Goal: Transaction & Acquisition: Book appointment/travel/reservation

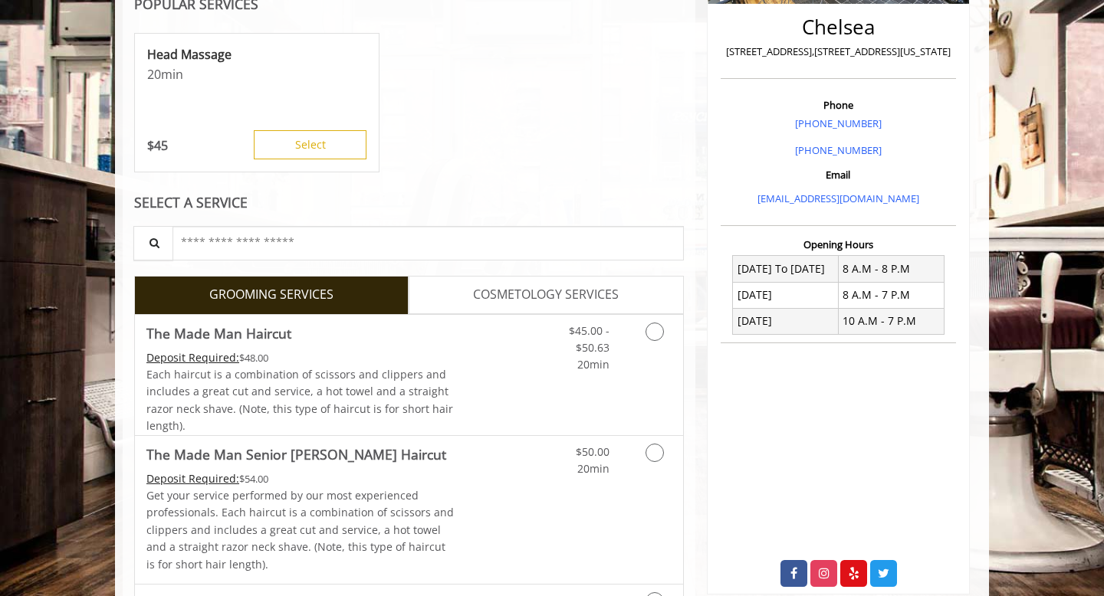
scroll to position [357, 0]
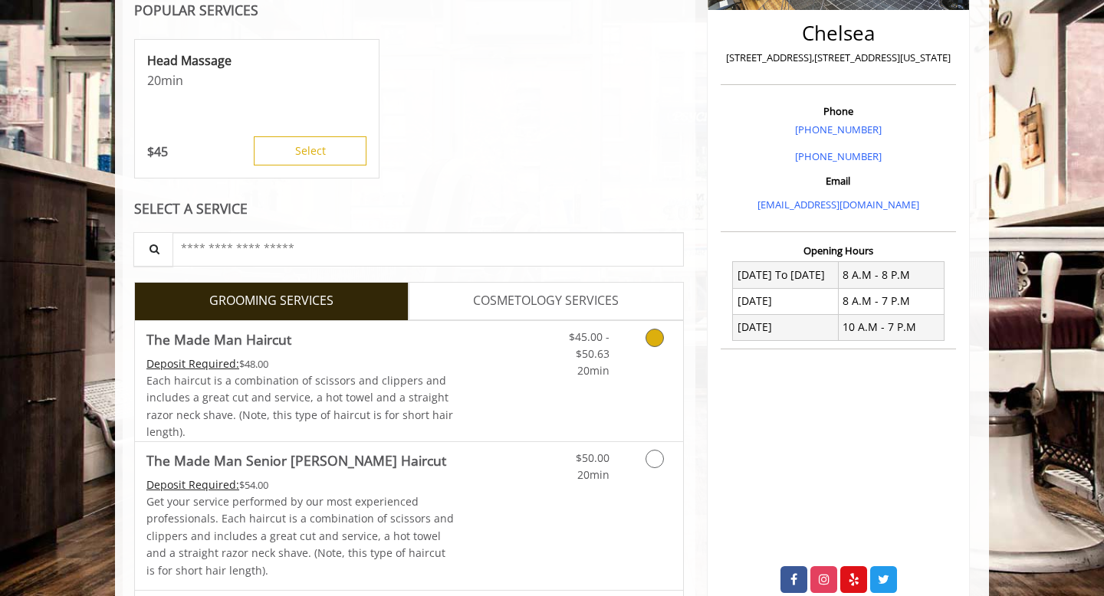
click at [655, 337] on icon "Grooming services" at bounding box center [655, 338] width 18 height 18
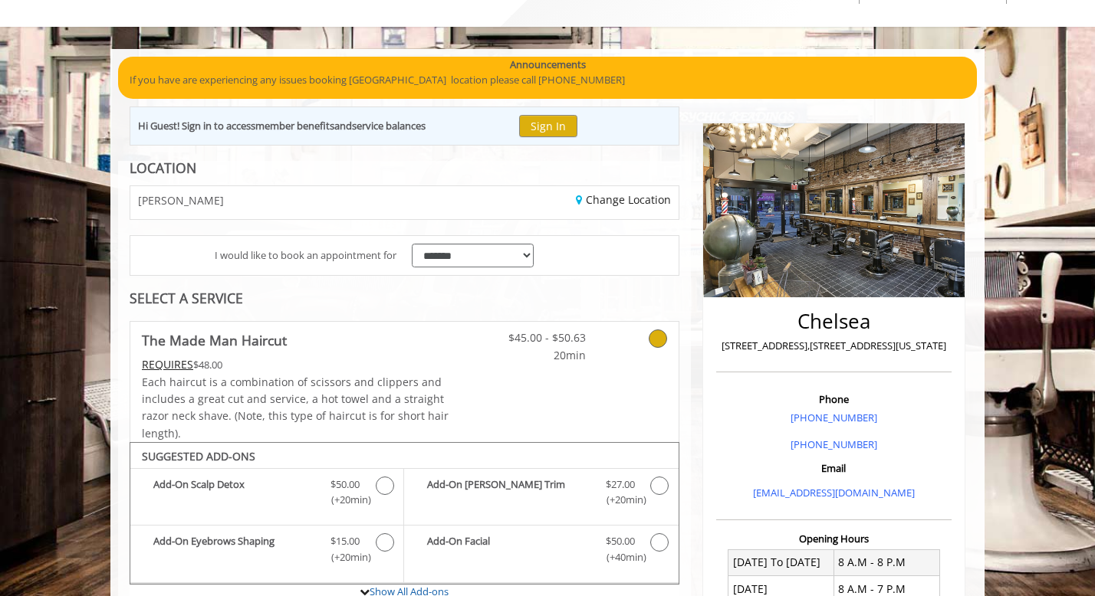
scroll to position [58, 0]
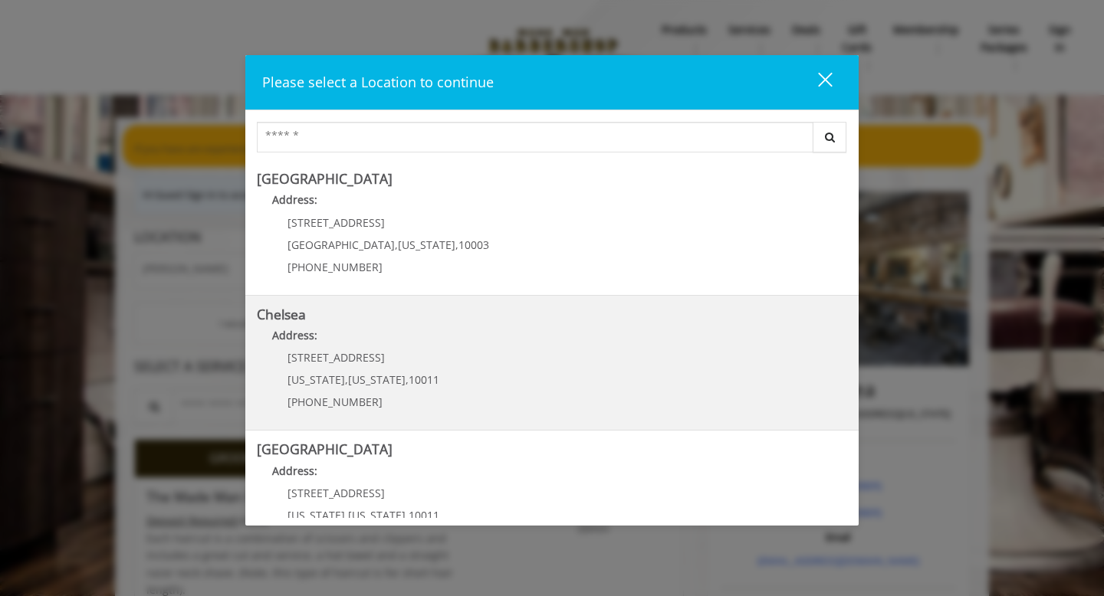
click at [425, 369] on div "169/170 W 23rd St New York , New York , 10011 (917) 639-3902" at bounding box center [352, 385] width 190 height 67
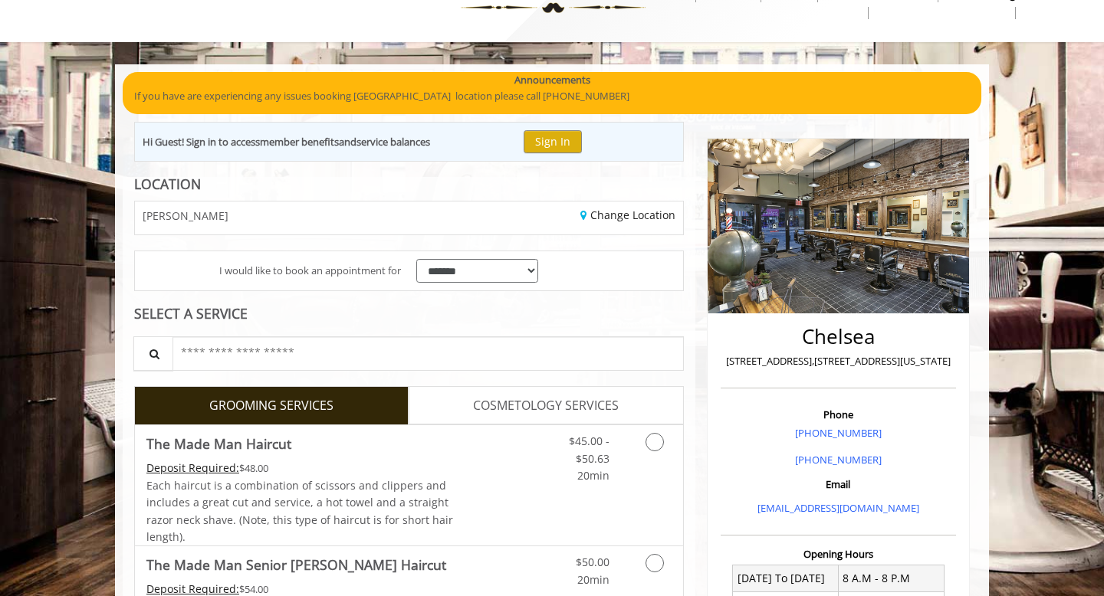
scroll to position [175, 0]
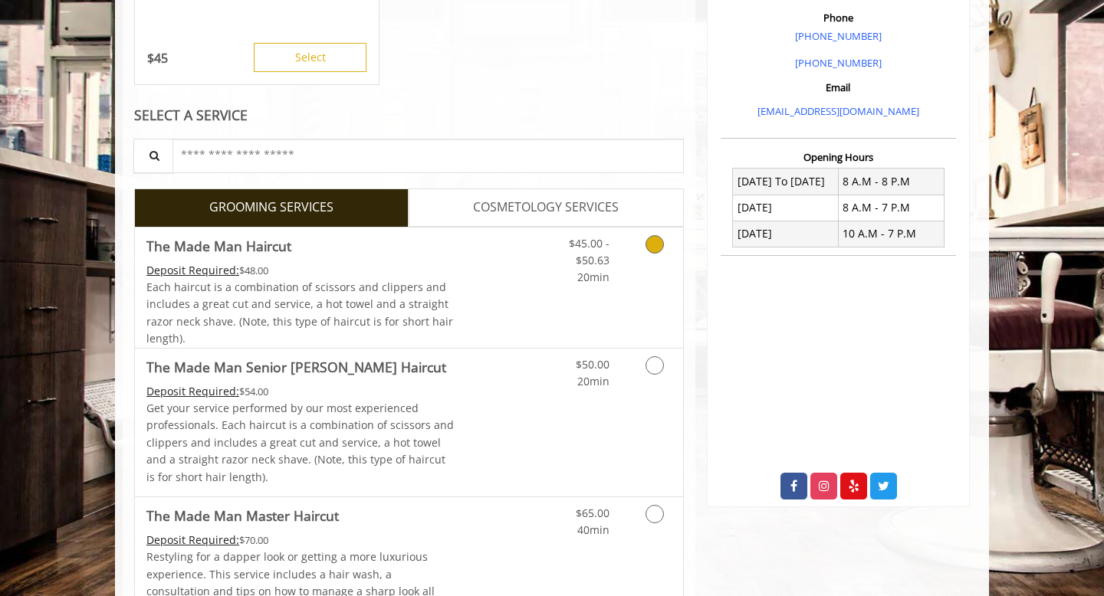
scroll to position [451, 0]
click at [653, 363] on icon "Grooming services" at bounding box center [655, 365] width 18 height 18
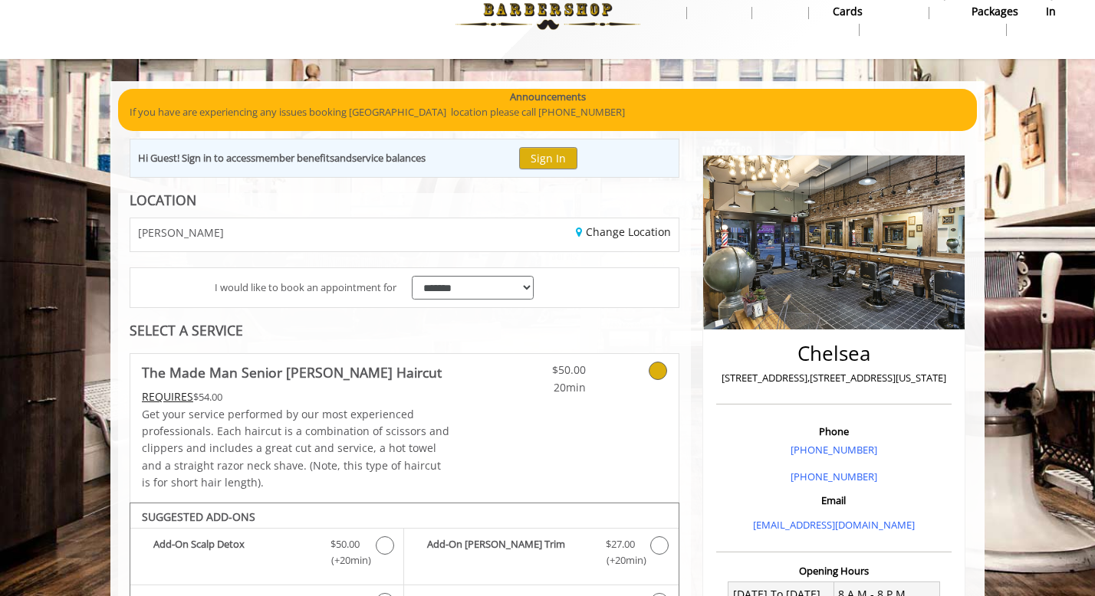
scroll to position [35, 0]
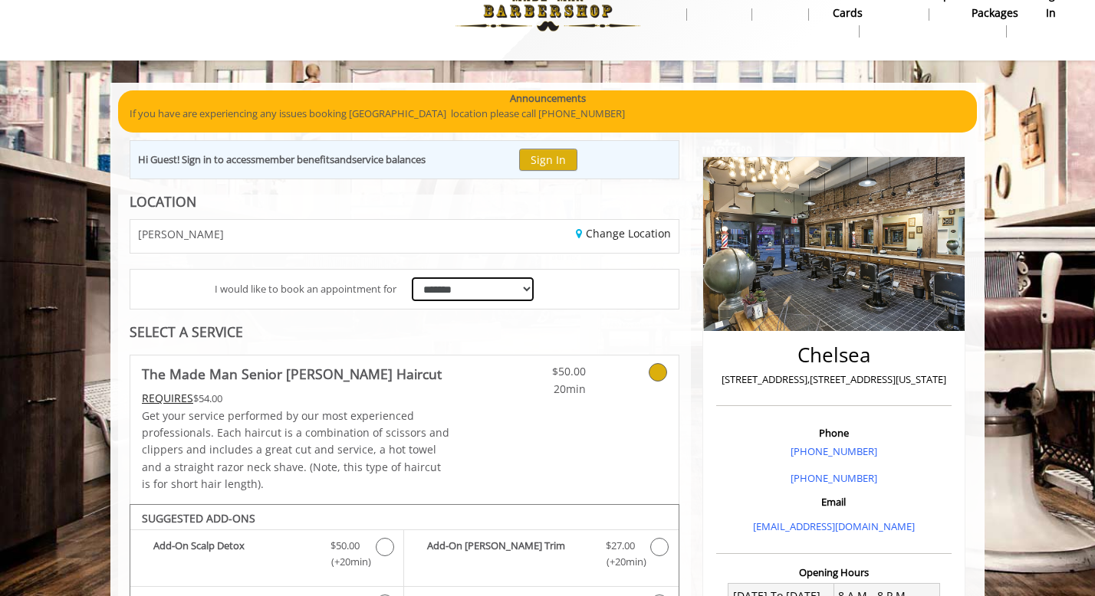
click at [463, 290] on select "**********" at bounding box center [473, 290] width 122 height 24
click at [412, 278] on select "**********" at bounding box center [473, 290] width 122 height 24
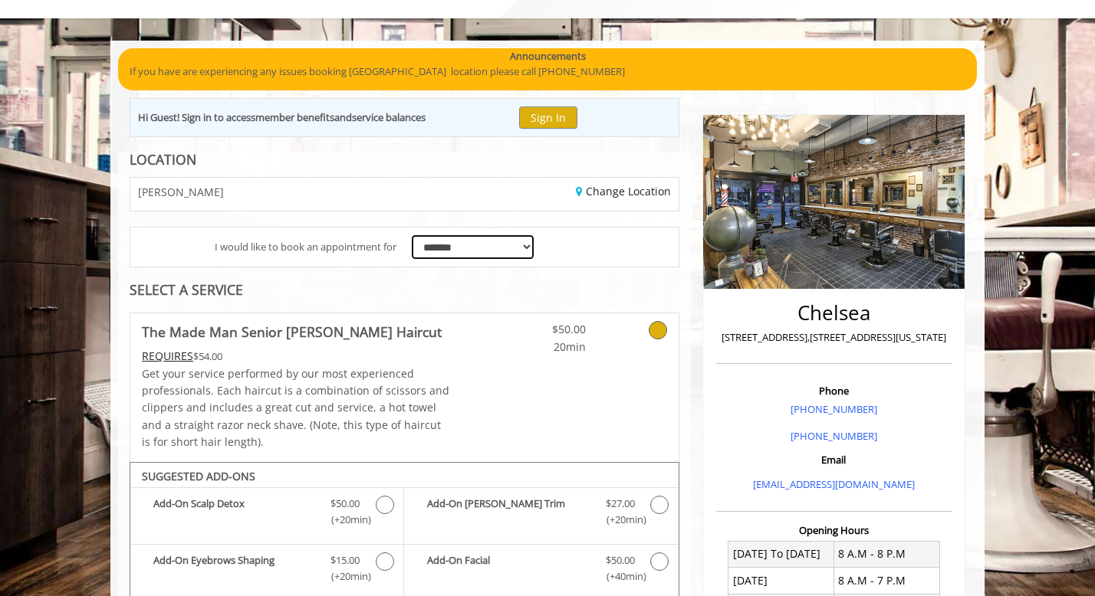
scroll to position [0, 0]
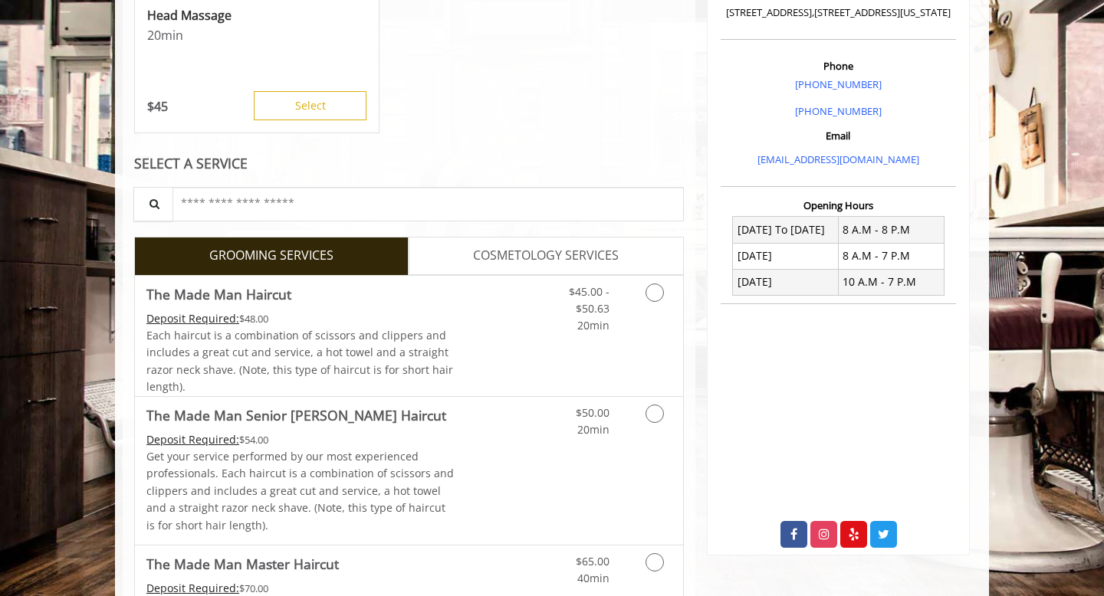
scroll to position [452, 0]
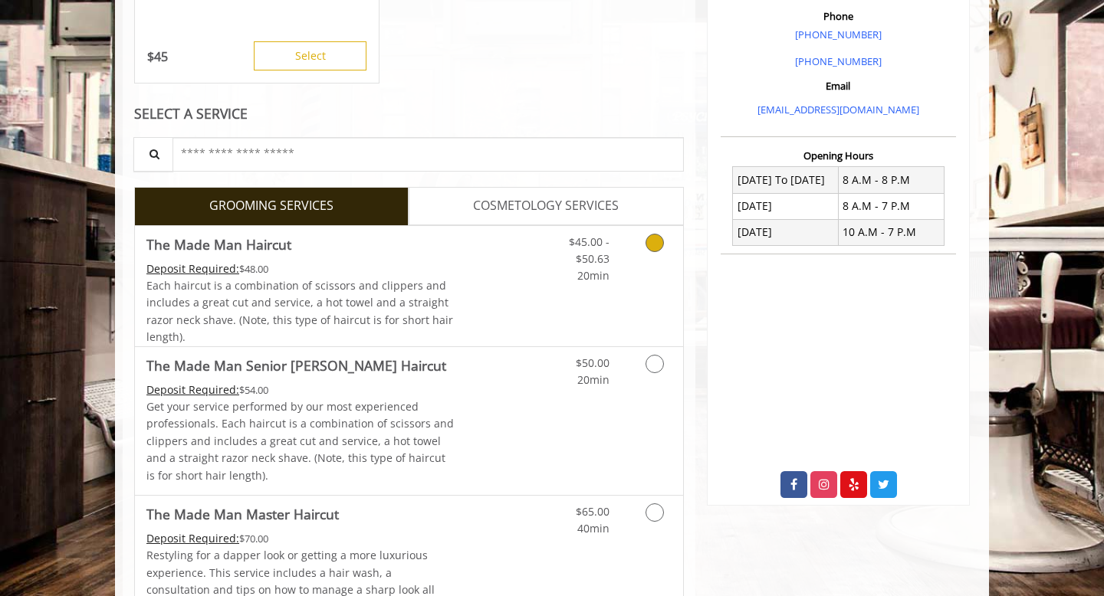
click at [553, 258] on link "$45.00 - $50.63 20min" at bounding box center [578, 255] width 64 height 59
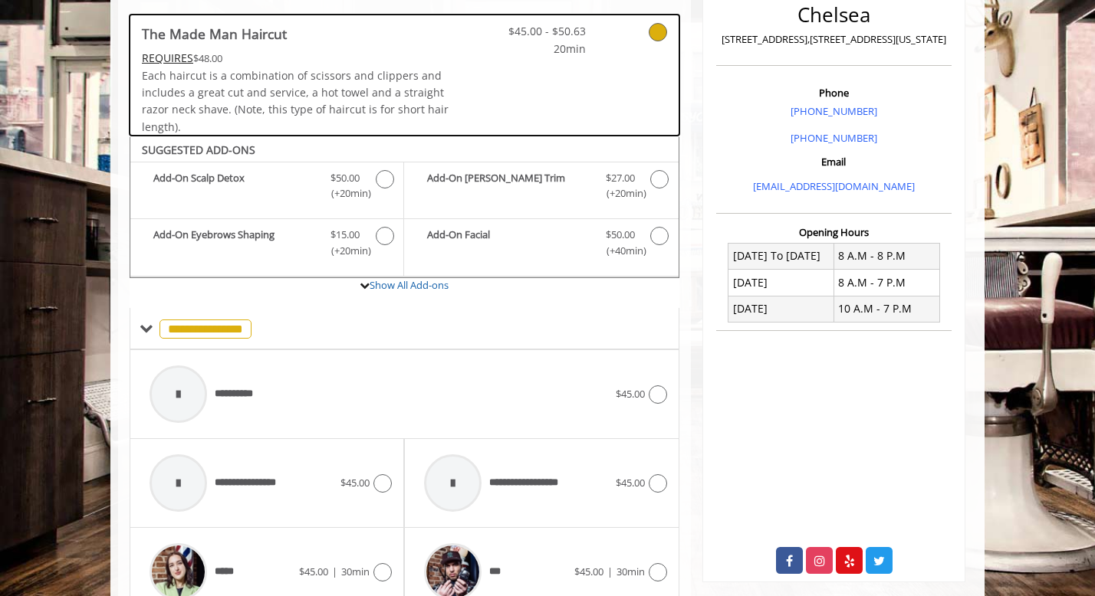
scroll to position [397, 0]
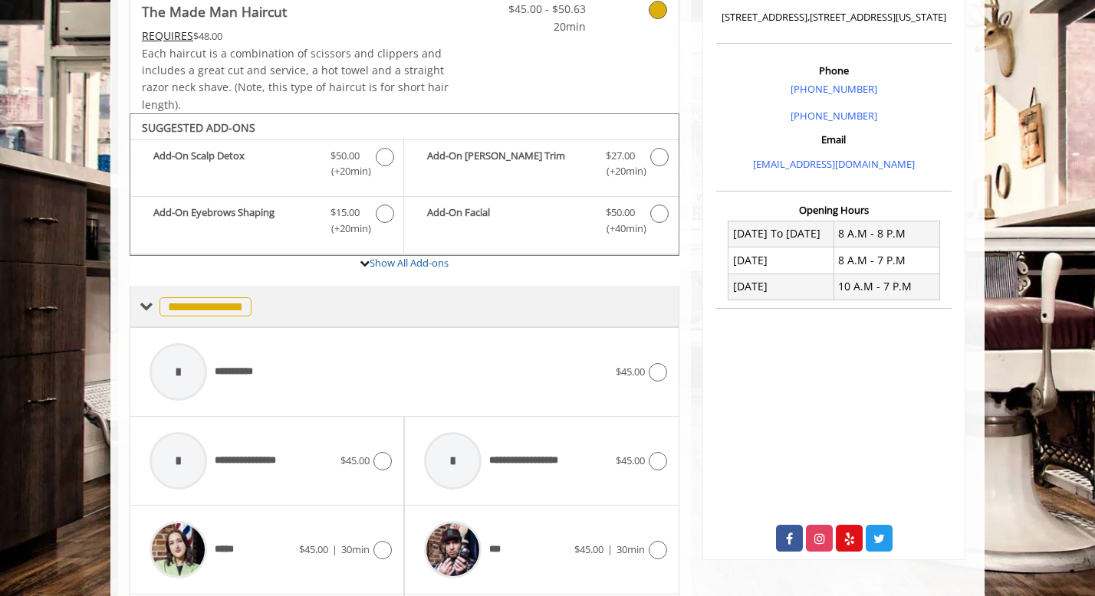
click at [137, 311] on div "**********" at bounding box center [405, 306] width 550 height 41
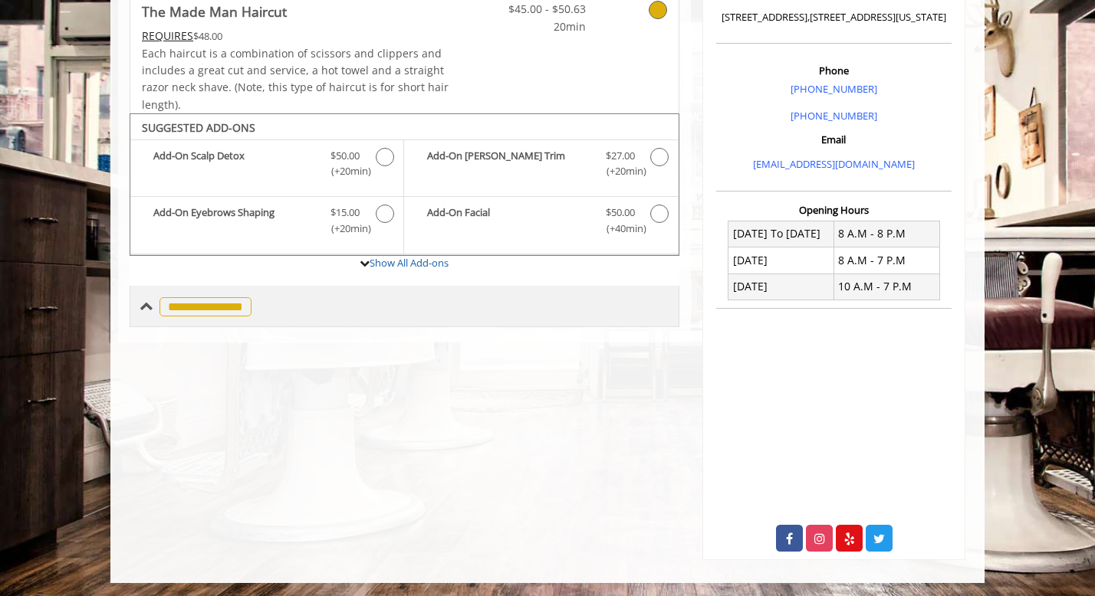
click at [139, 309] on div "**********" at bounding box center [405, 306] width 550 height 41
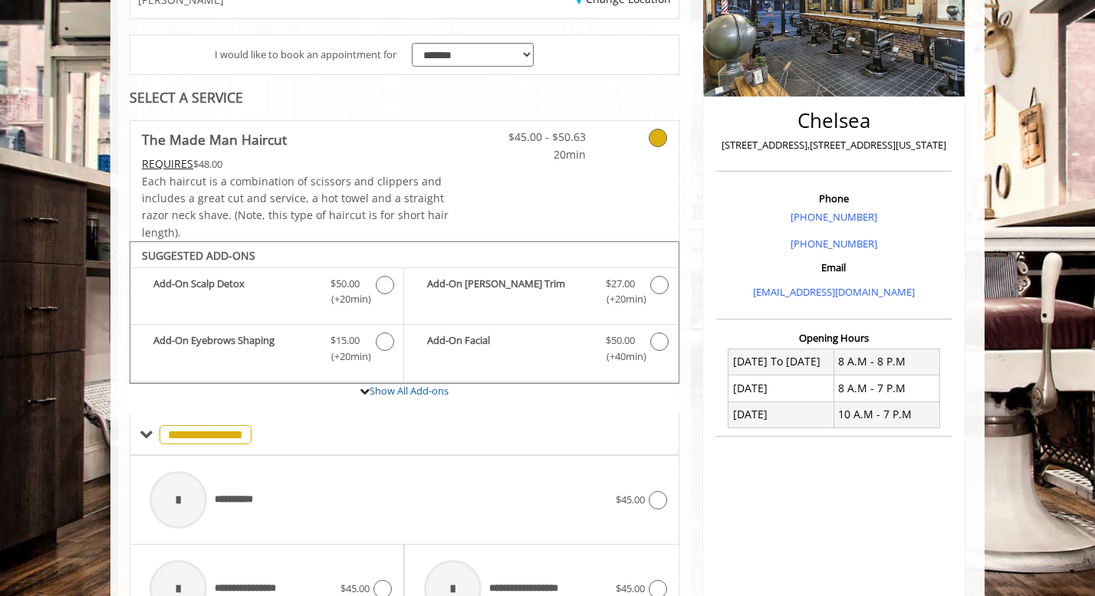
scroll to position [416, 0]
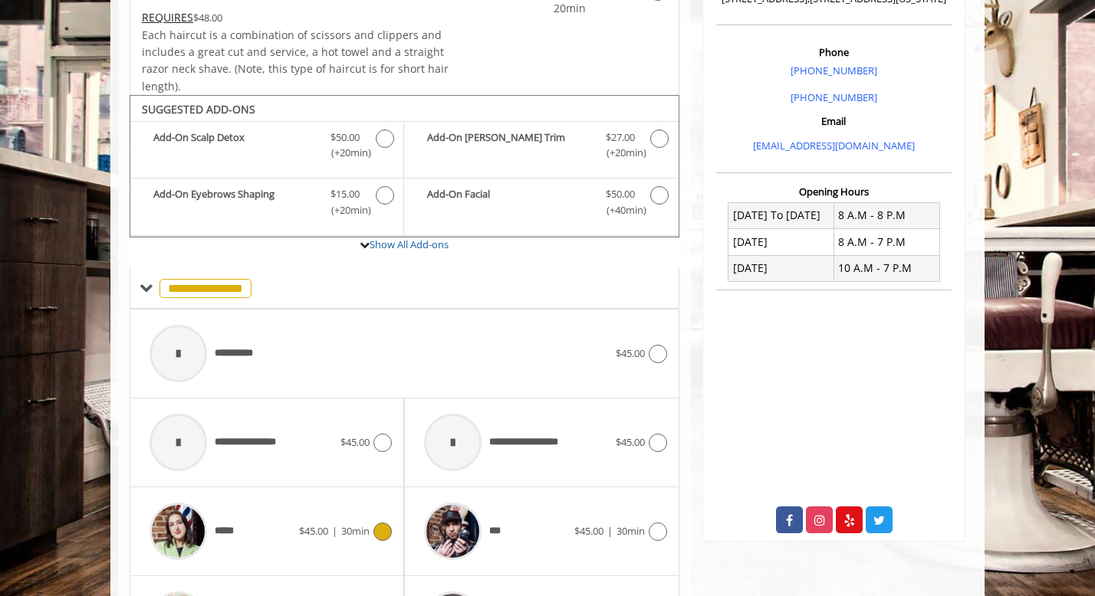
click at [357, 518] on div "***** $45.00 | 30min" at bounding box center [267, 531] width 250 height 73
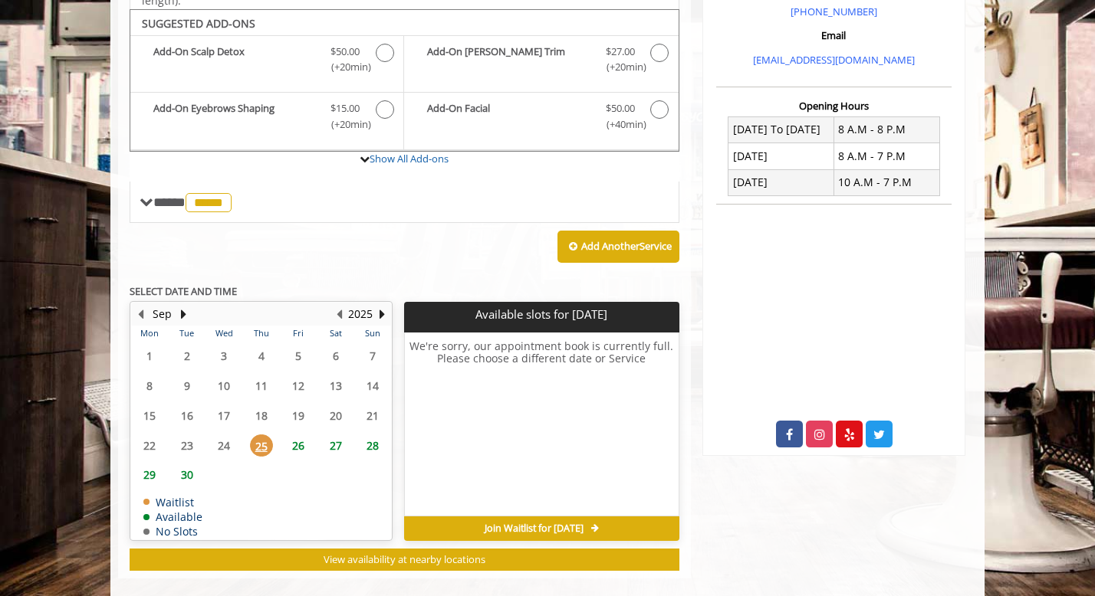
scroll to position [511, 0]
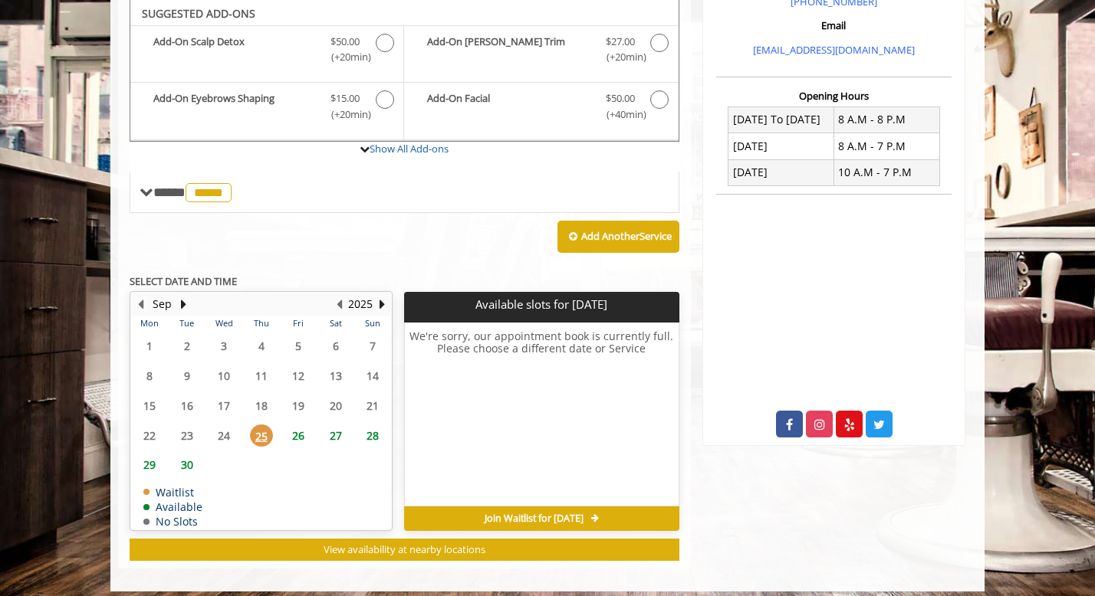
click at [295, 431] on span "26" at bounding box center [298, 436] width 23 height 22
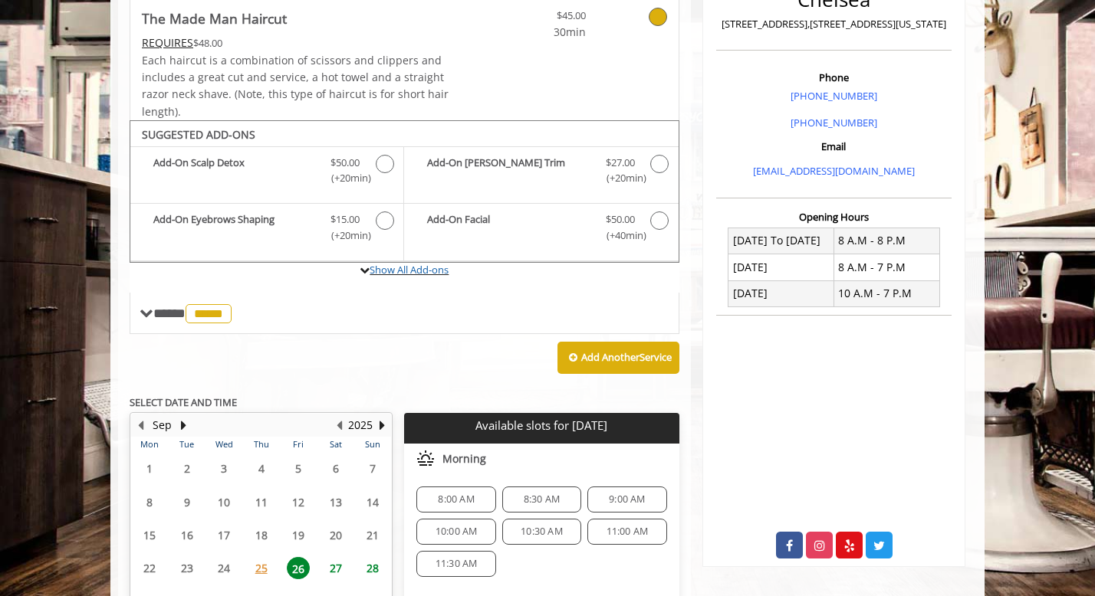
scroll to position [361, 0]
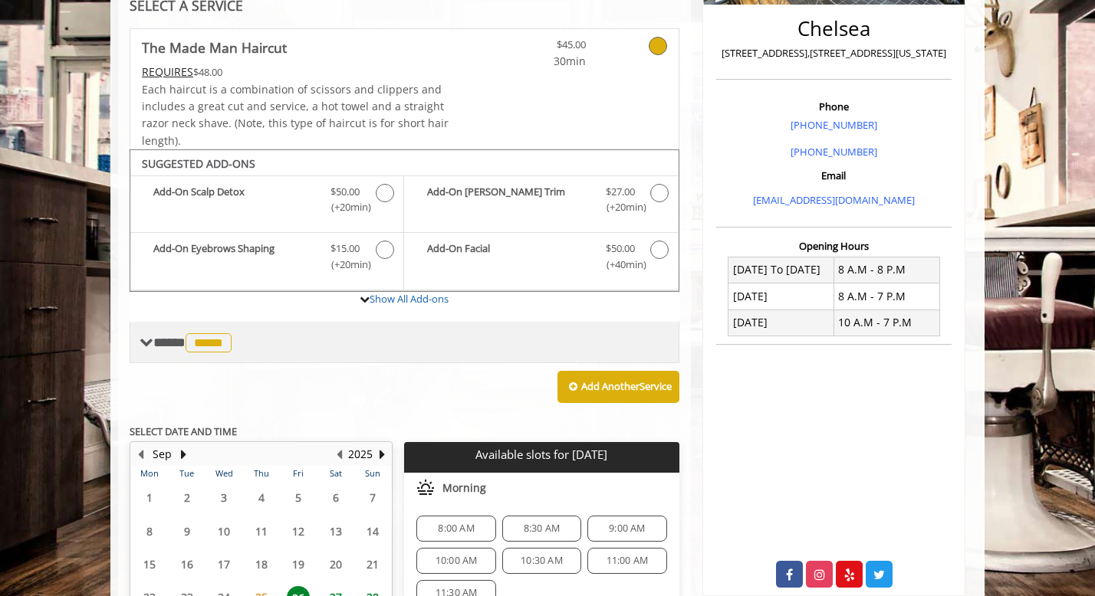
click at [165, 339] on span "**** ***** ********" at bounding box center [194, 343] width 82 height 14
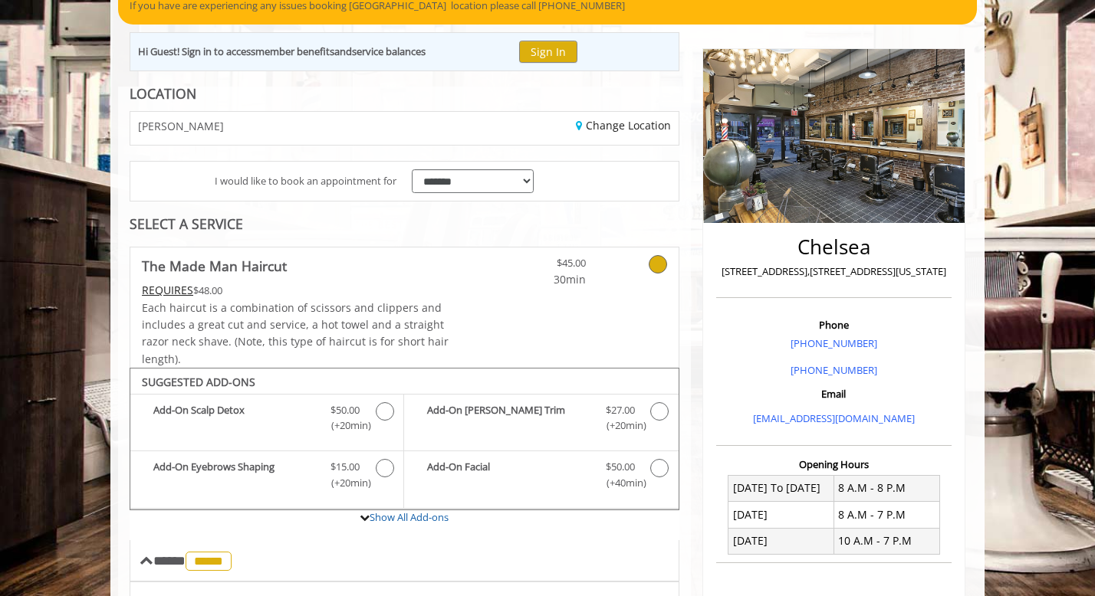
scroll to position [0, 0]
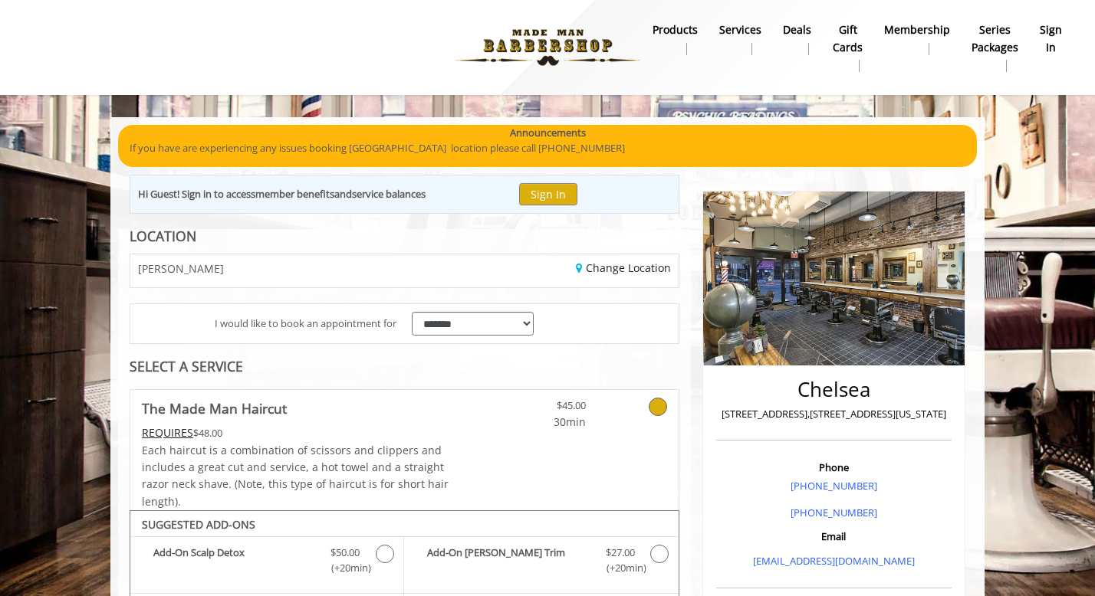
click at [224, 276] on div "[PERSON_NAME]" at bounding box center [261, 271] width 285 height 33
click at [598, 265] on link "Change Location" at bounding box center [623, 268] width 95 height 15
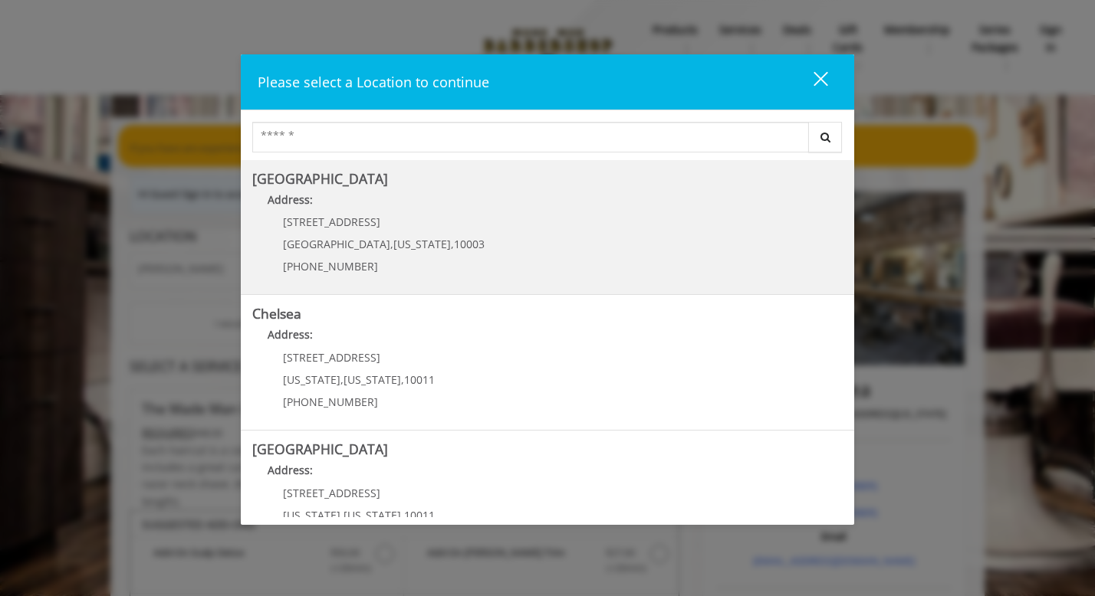
click at [438, 256] on Village "Greenwich Village Address: 60 E 8th St Manhattan , New York , 10003 (212) 598-1…" at bounding box center [547, 228] width 590 height 112
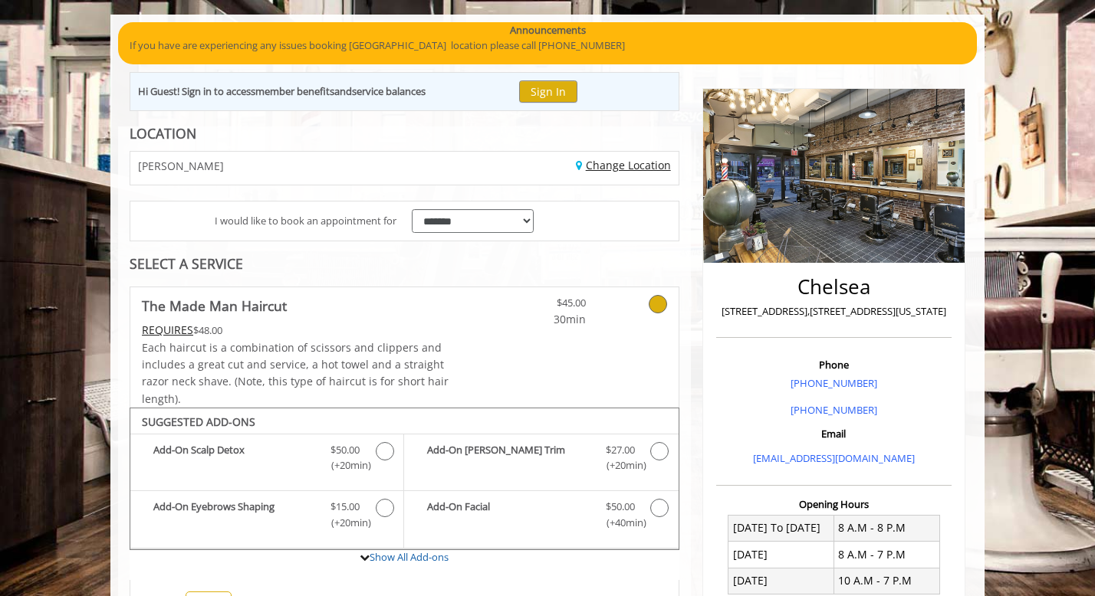
scroll to position [232, 0]
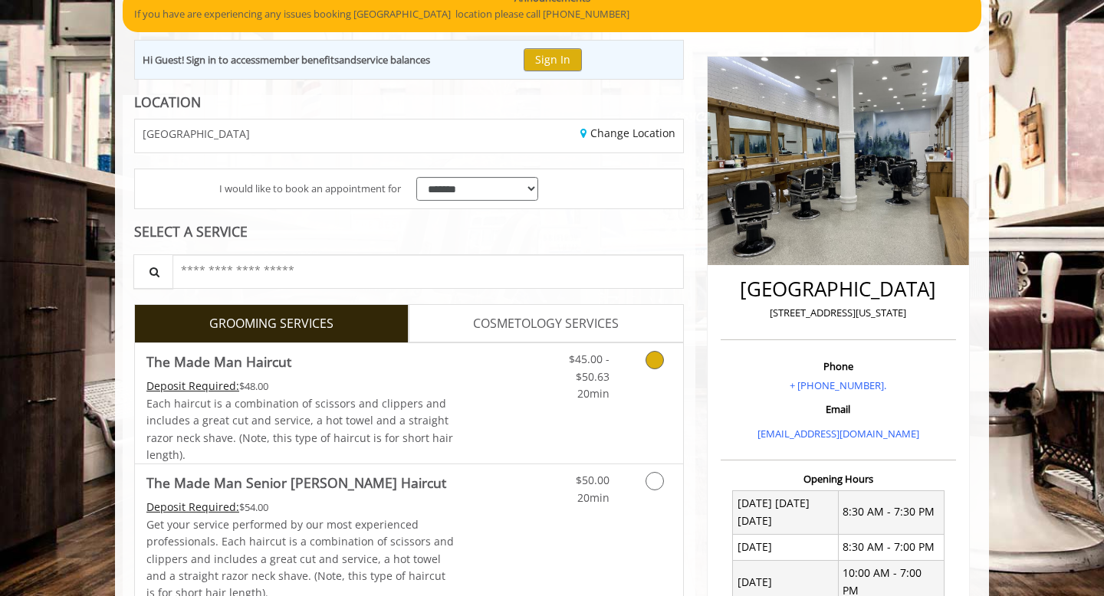
click at [481, 388] on link "Discounted Price" at bounding box center [500, 403] width 91 height 120
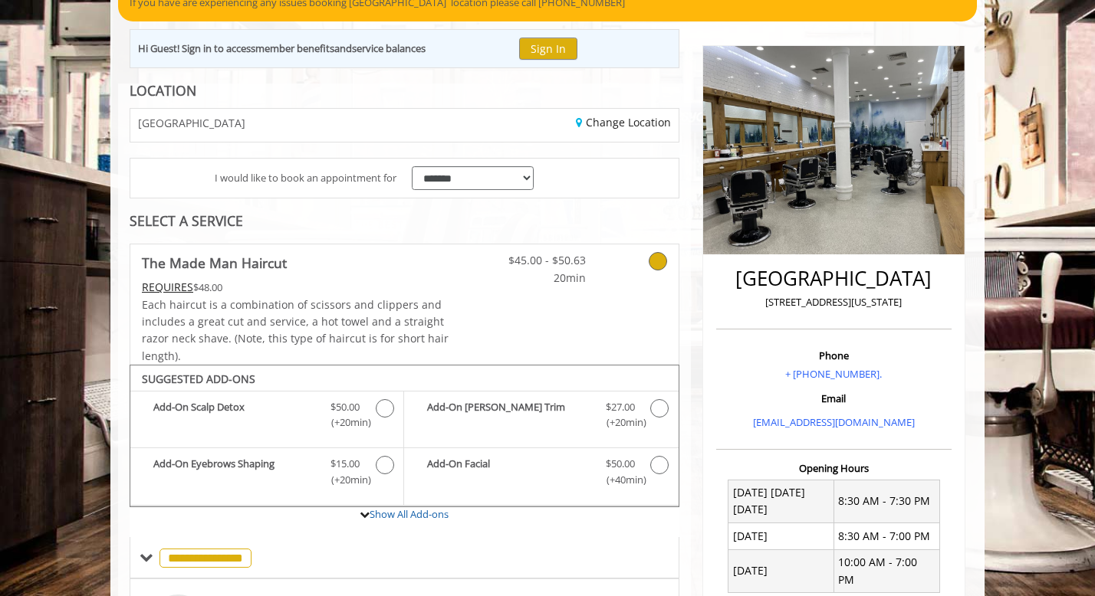
scroll to position [146, 0]
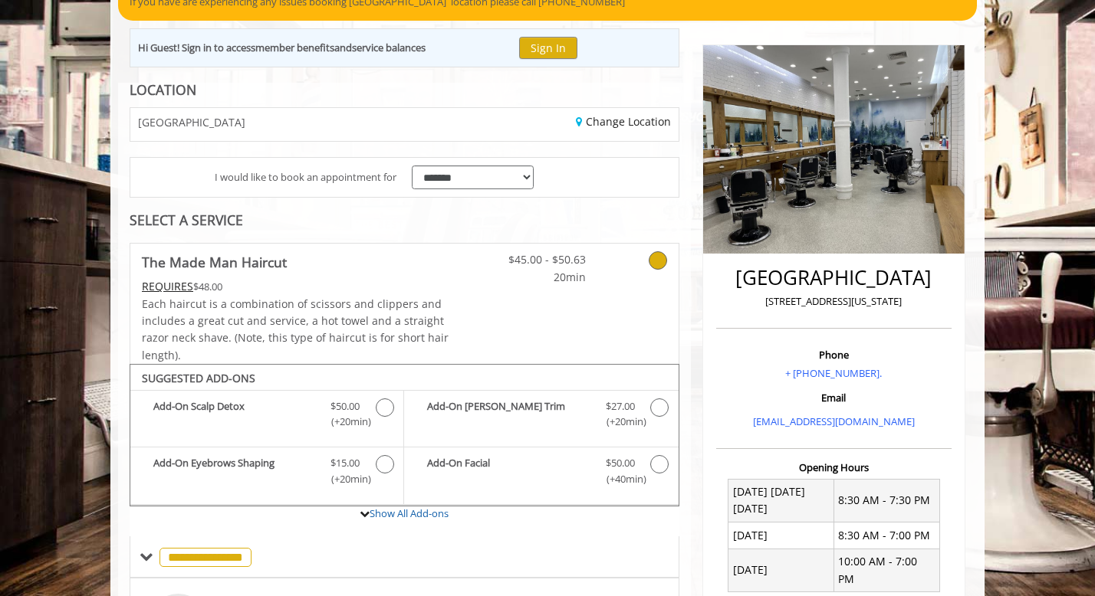
click at [604, 130] on div "Change Location" at bounding box center [546, 124] width 285 height 33
click at [602, 120] on link "Change Location" at bounding box center [623, 121] width 95 height 15
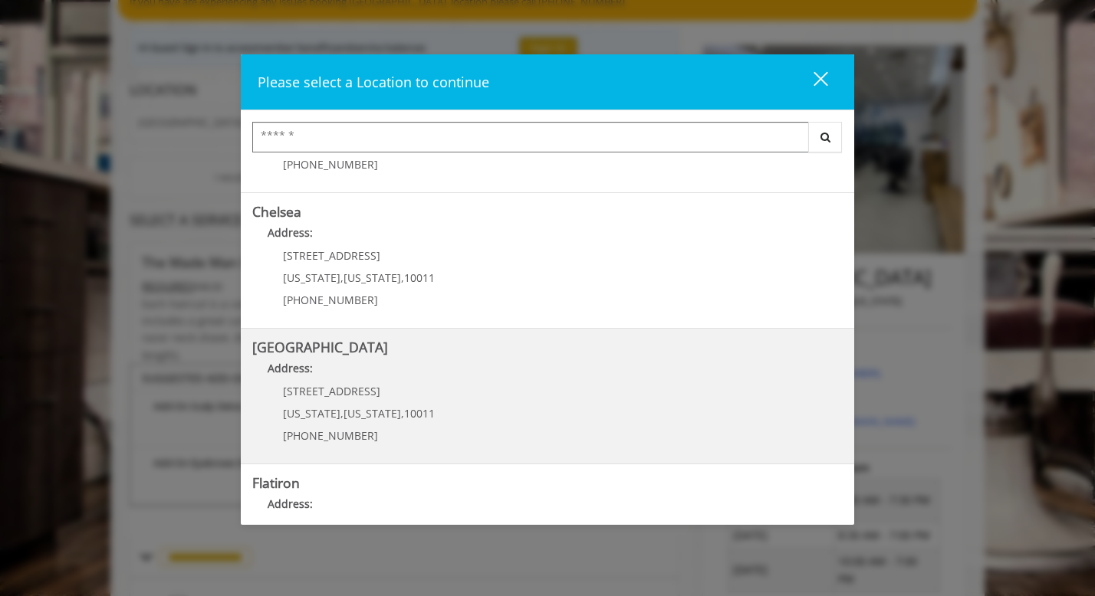
scroll to position [103, 0]
click at [488, 399] on Street "Chelsea 15th Street Address: 267 W 15th St New York , New York , 10011 (646) 85…" at bounding box center [547, 396] width 590 height 112
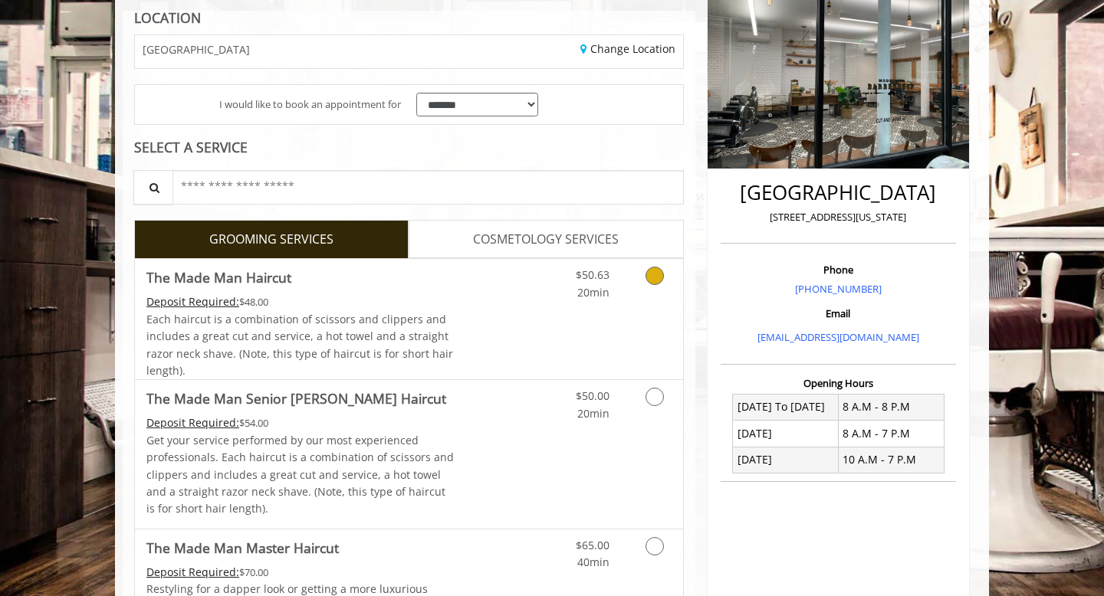
click at [491, 348] on link "Discounted Price" at bounding box center [500, 319] width 91 height 120
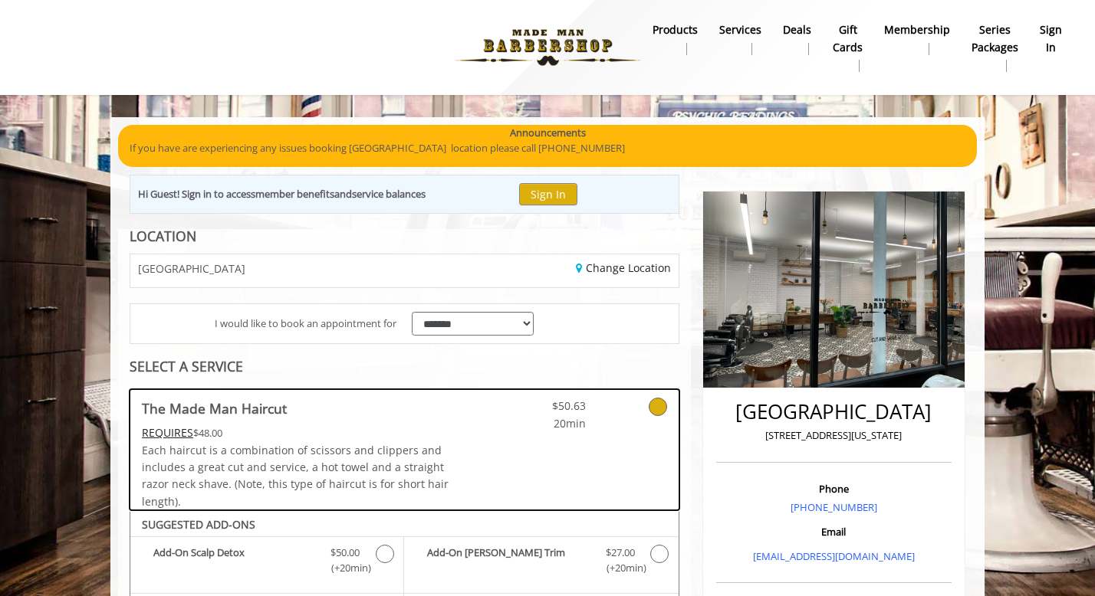
scroll to position [146, 0]
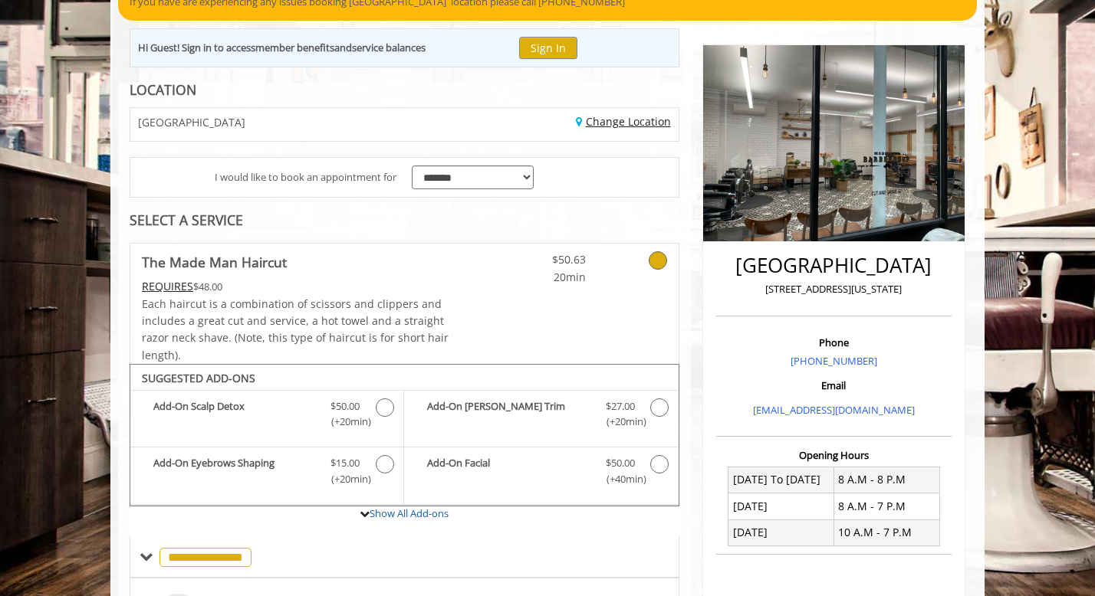
click at [623, 117] on link "Change Location" at bounding box center [623, 121] width 95 height 15
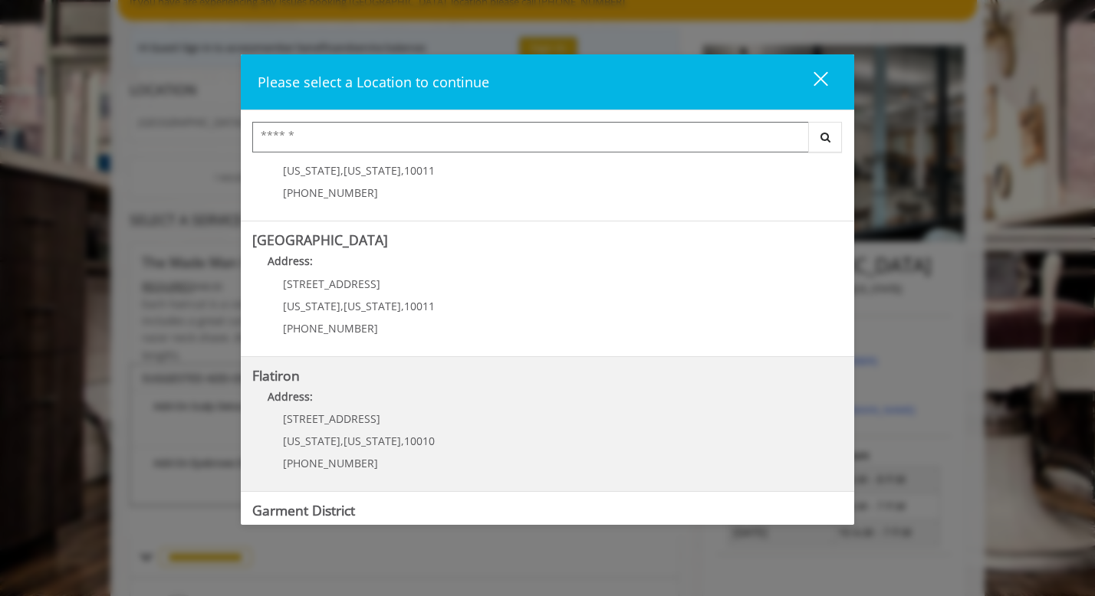
scroll to position [211, 0]
click at [492, 409] on "Address:" at bounding box center [547, 399] width 590 height 25
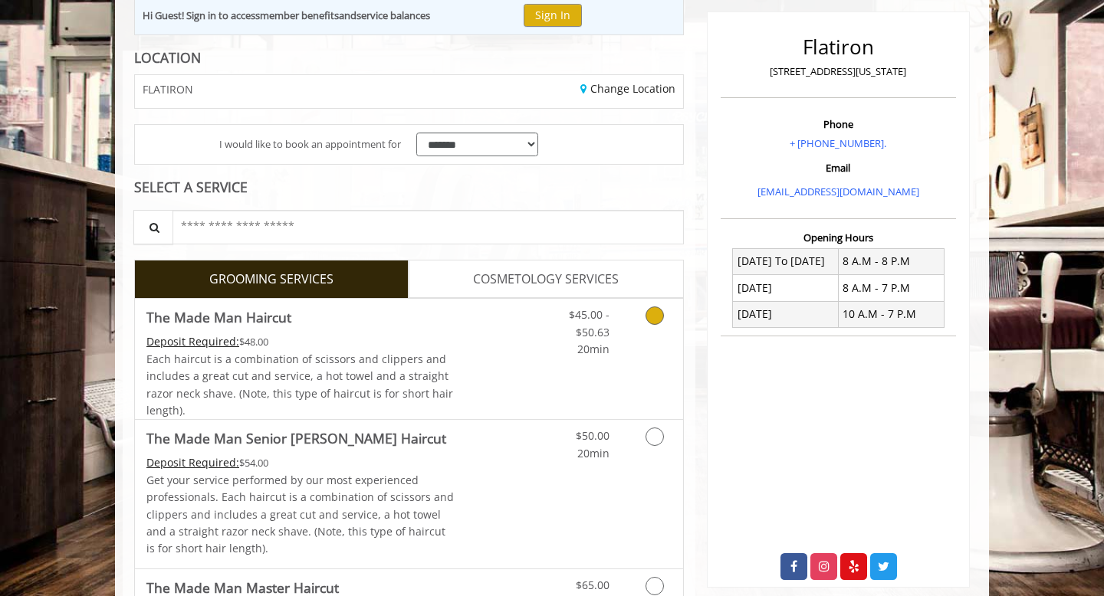
click at [491, 373] on link "Discounted Price" at bounding box center [500, 359] width 91 height 120
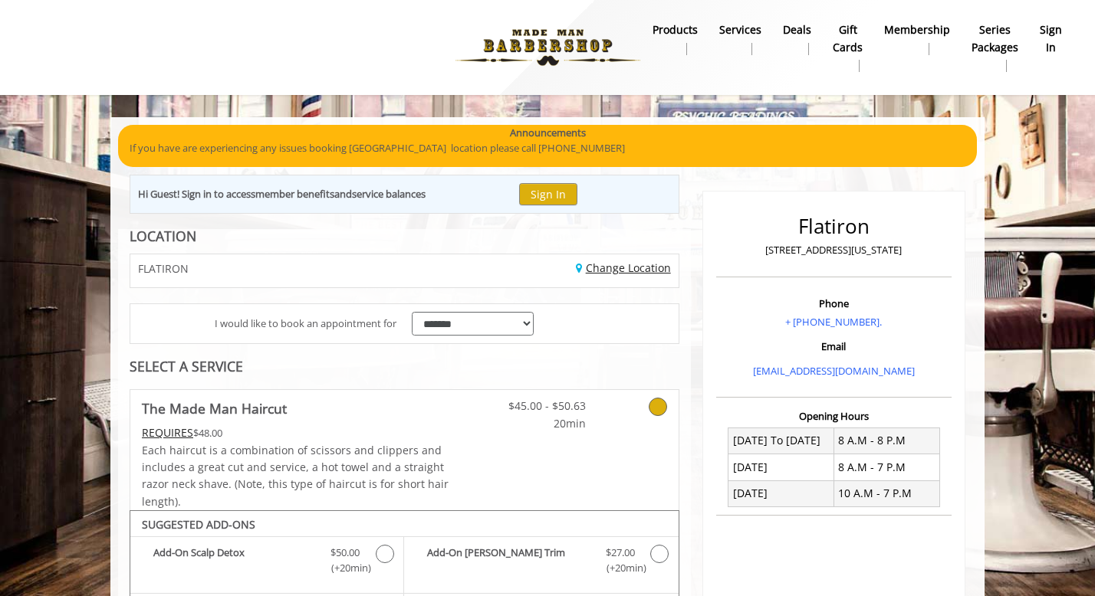
click at [622, 271] on link "Change Location" at bounding box center [623, 268] width 95 height 15
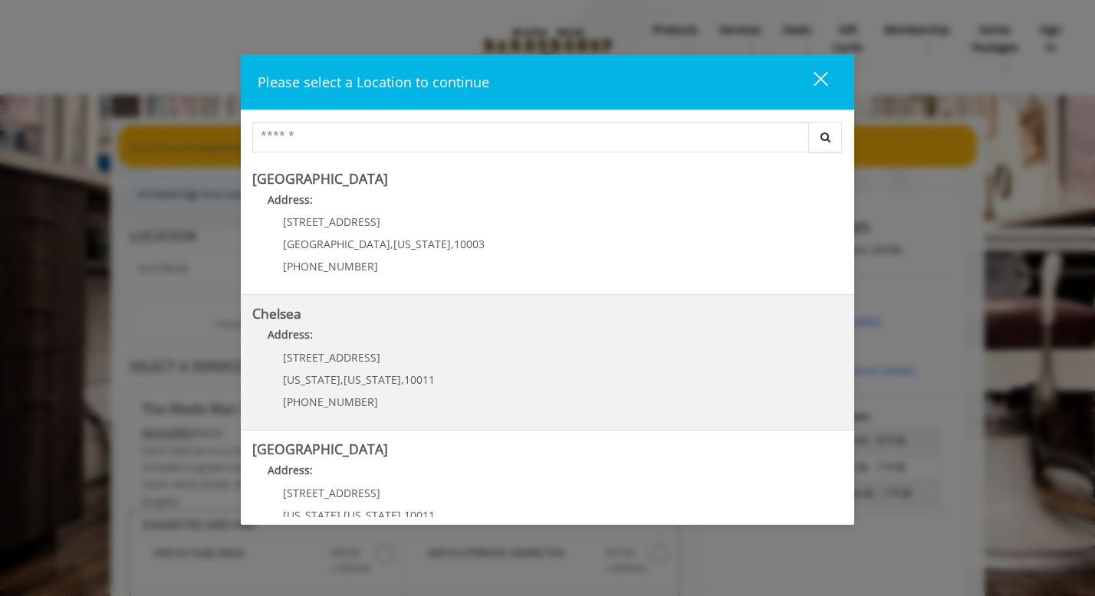
click at [475, 351] on p "Address:" at bounding box center [547, 339] width 590 height 25
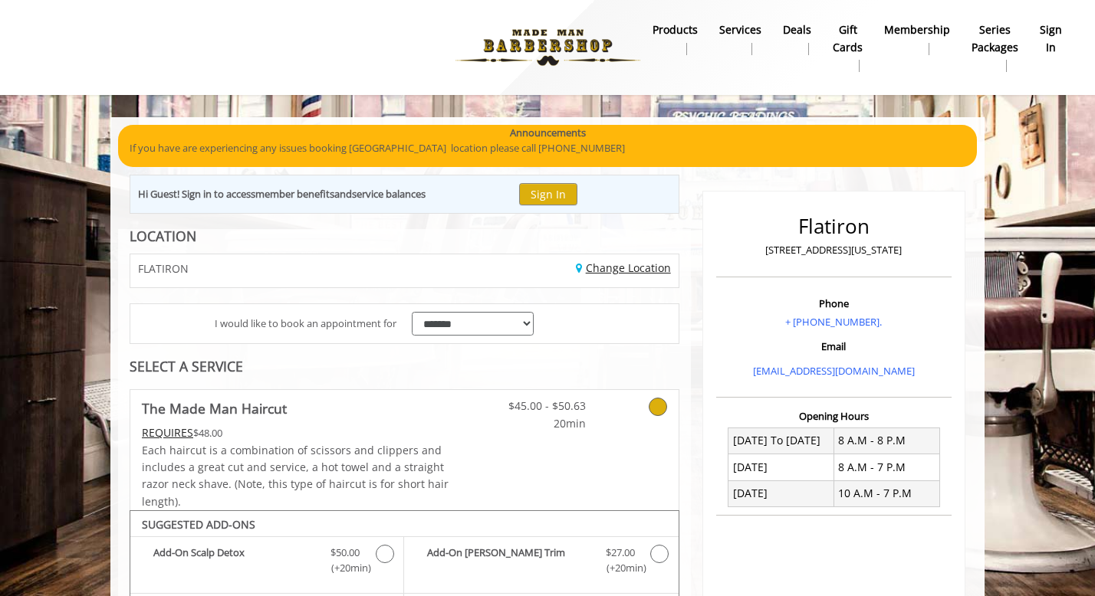
scroll to position [36, 0]
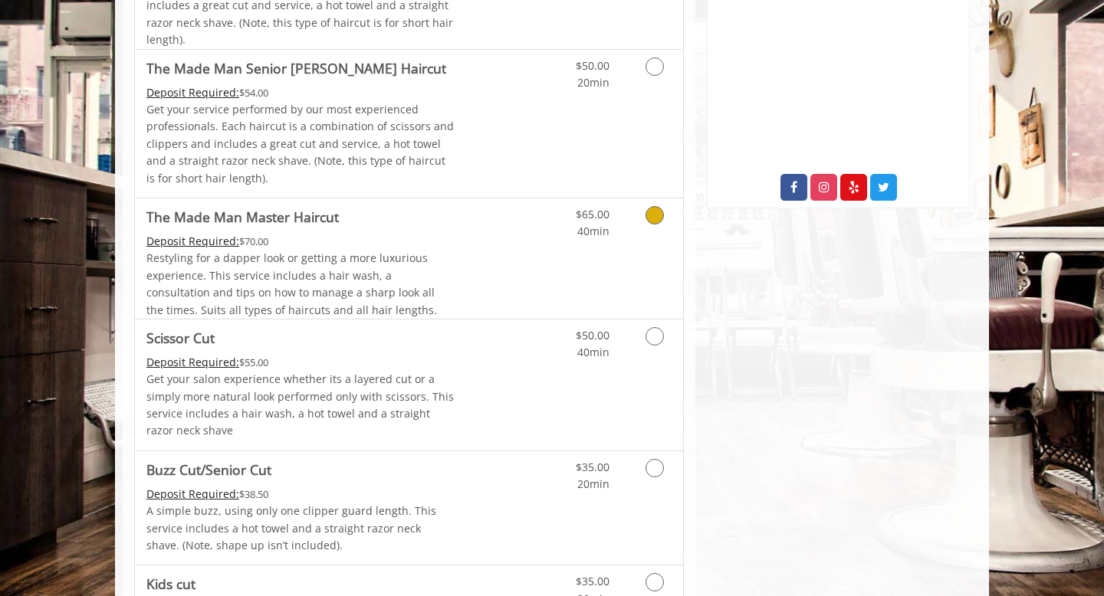
click at [492, 274] on link "Discounted Price" at bounding box center [500, 259] width 91 height 120
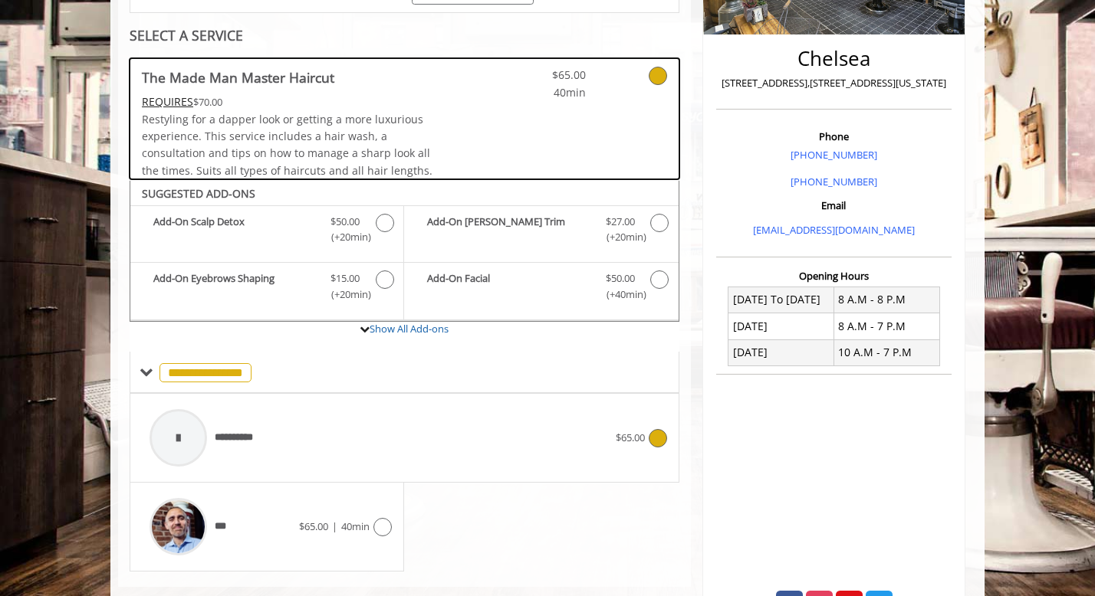
scroll to position [330, 0]
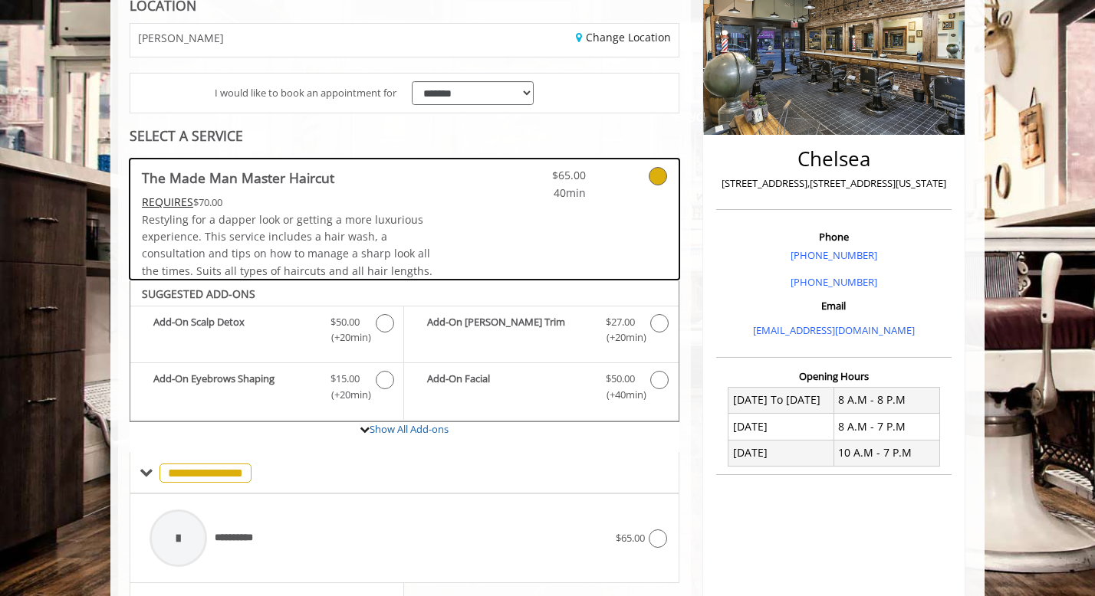
scroll to position [194, 0]
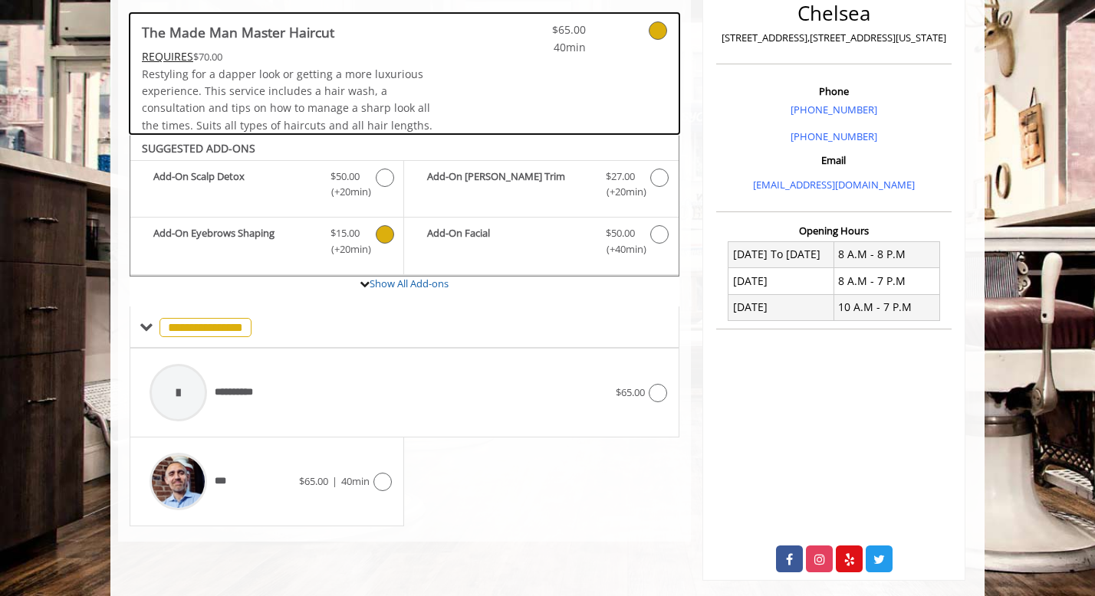
scroll to position [381, 0]
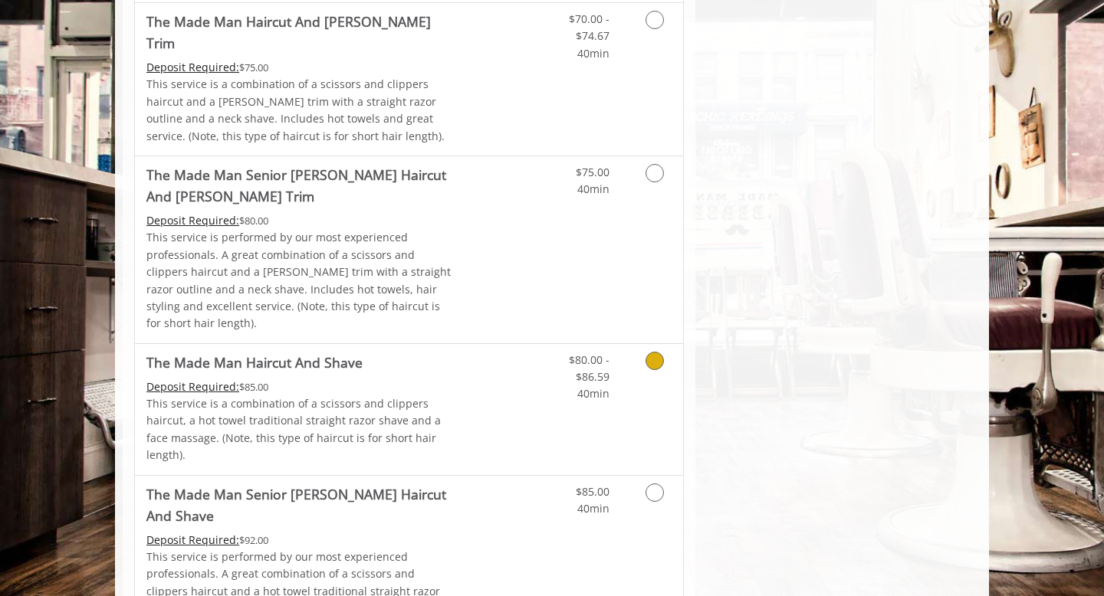
scroll to position [1425, 0]
click at [508, 215] on link "Discounted Price" at bounding box center [500, 251] width 91 height 187
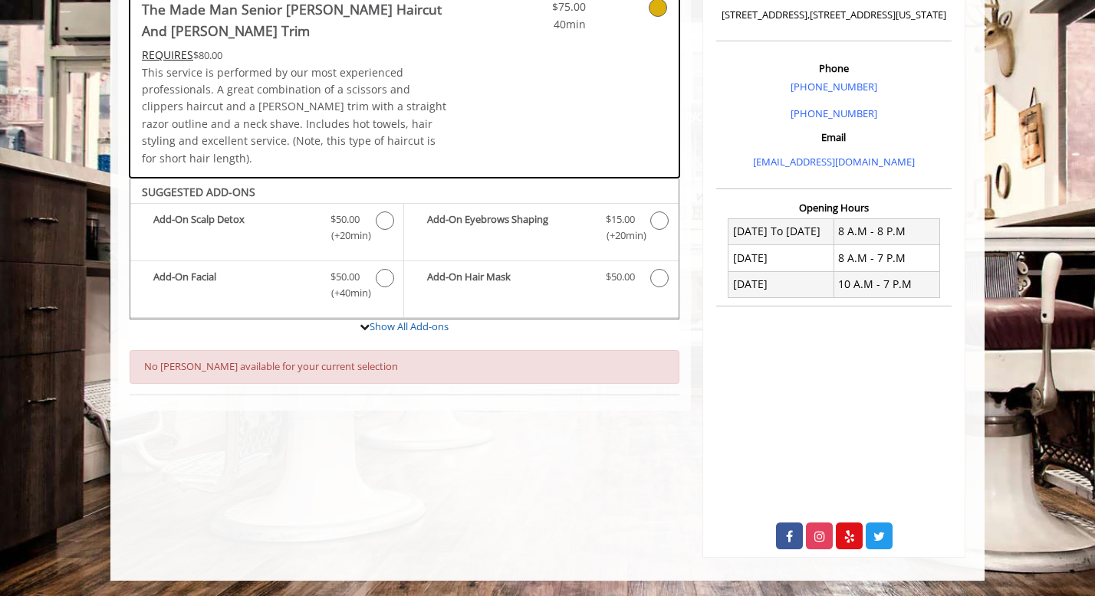
scroll to position [0, 0]
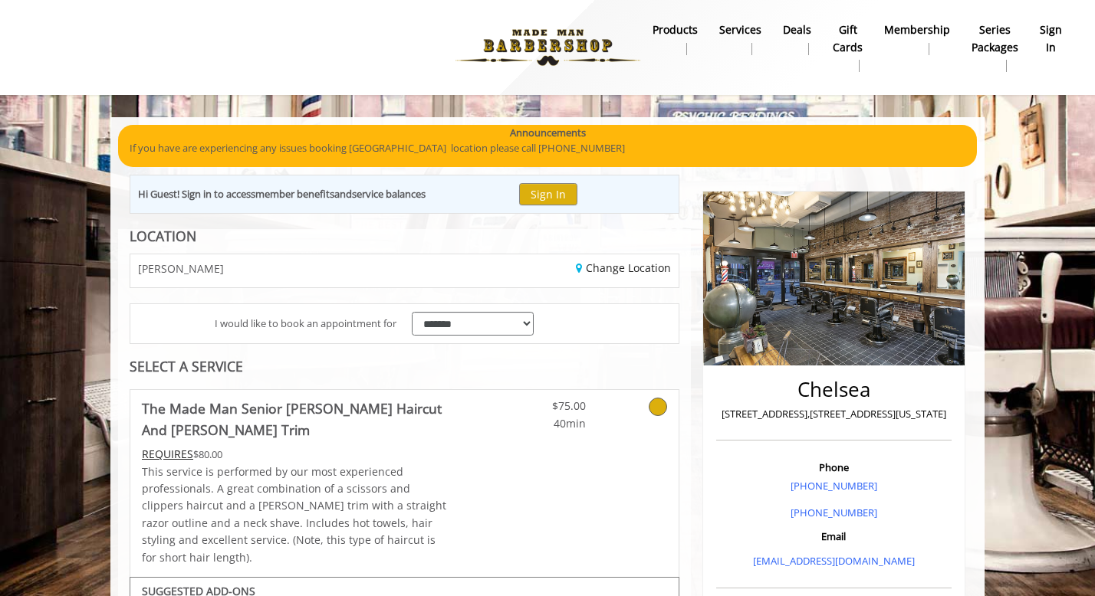
click at [1060, 29] on b "sign in" at bounding box center [1051, 38] width 22 height 35
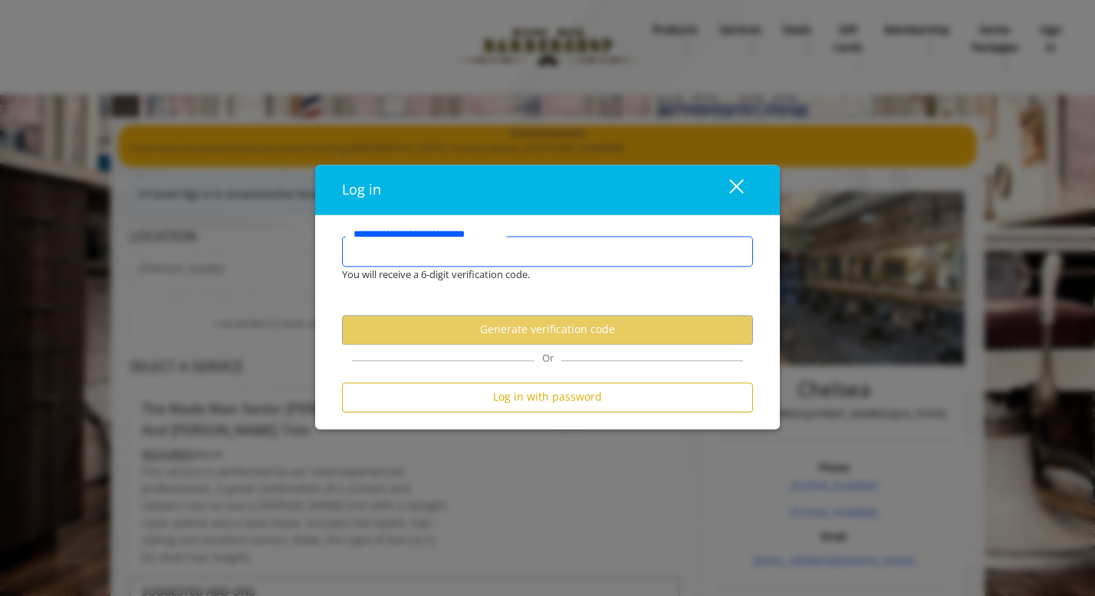
click at [477, 251] on input "**********" at bounding box center [547, 251] width 411 height 31
